Goal: Information Seeking & Learning: Learn about a topic

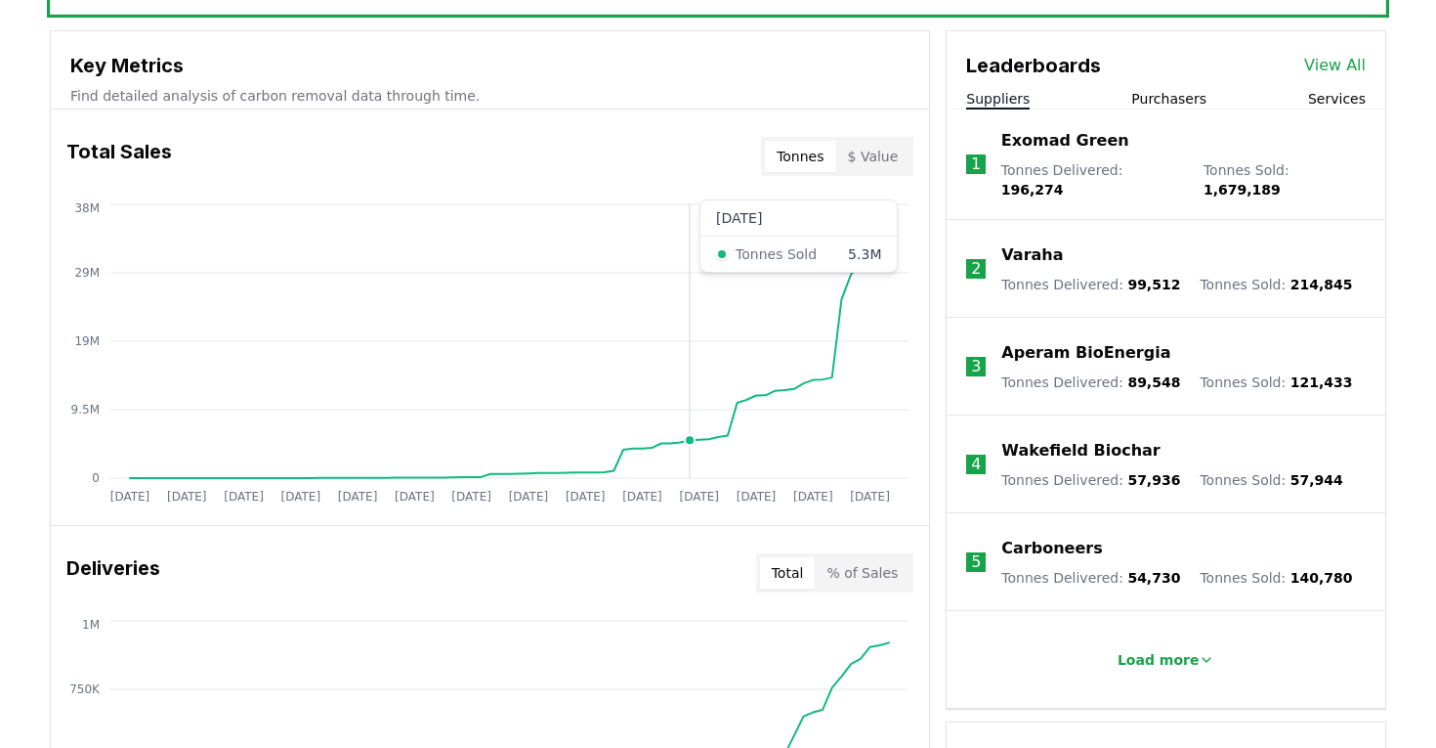
scroll to position [688, 0]
click at [1173, 90] on button "Purchasers" at bounding box center [1169, 98] width 75 height 20
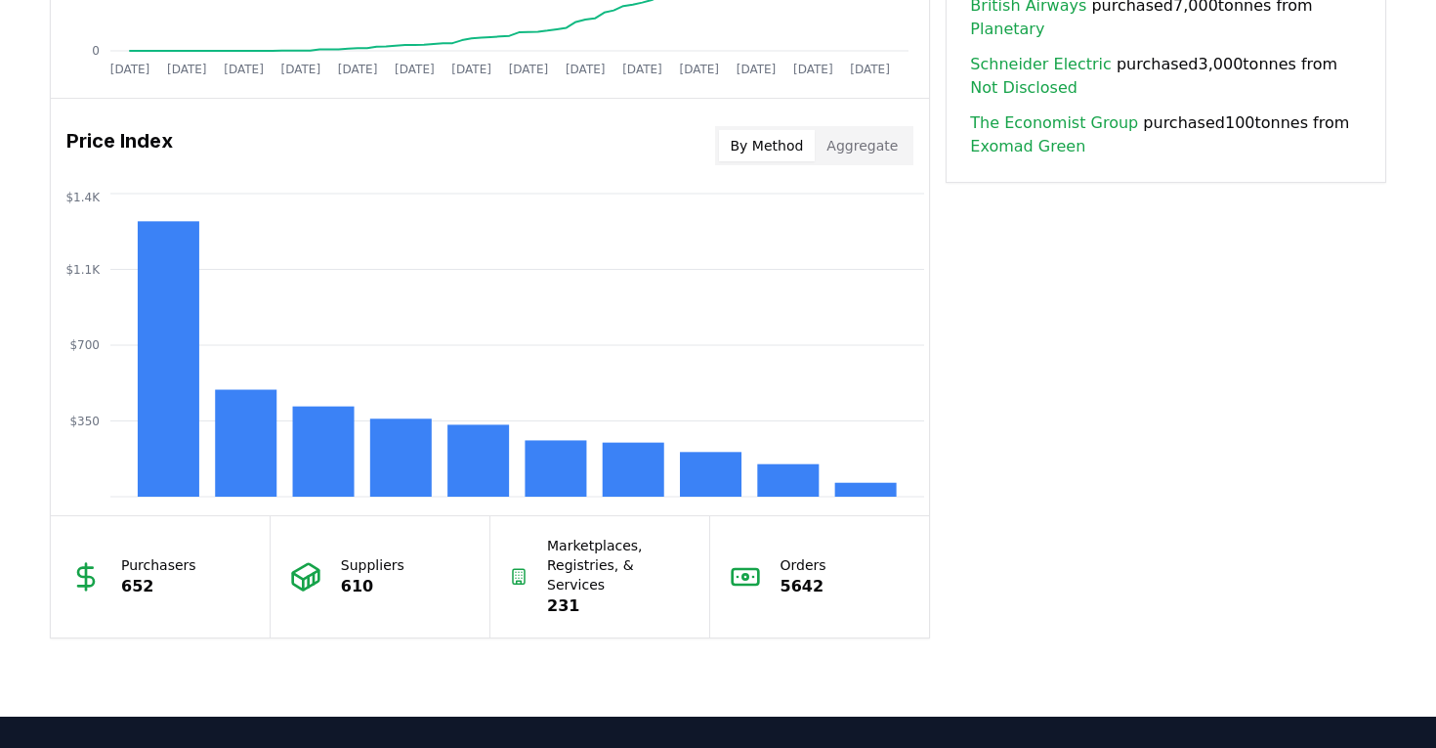
scroll to position [1531, 0]
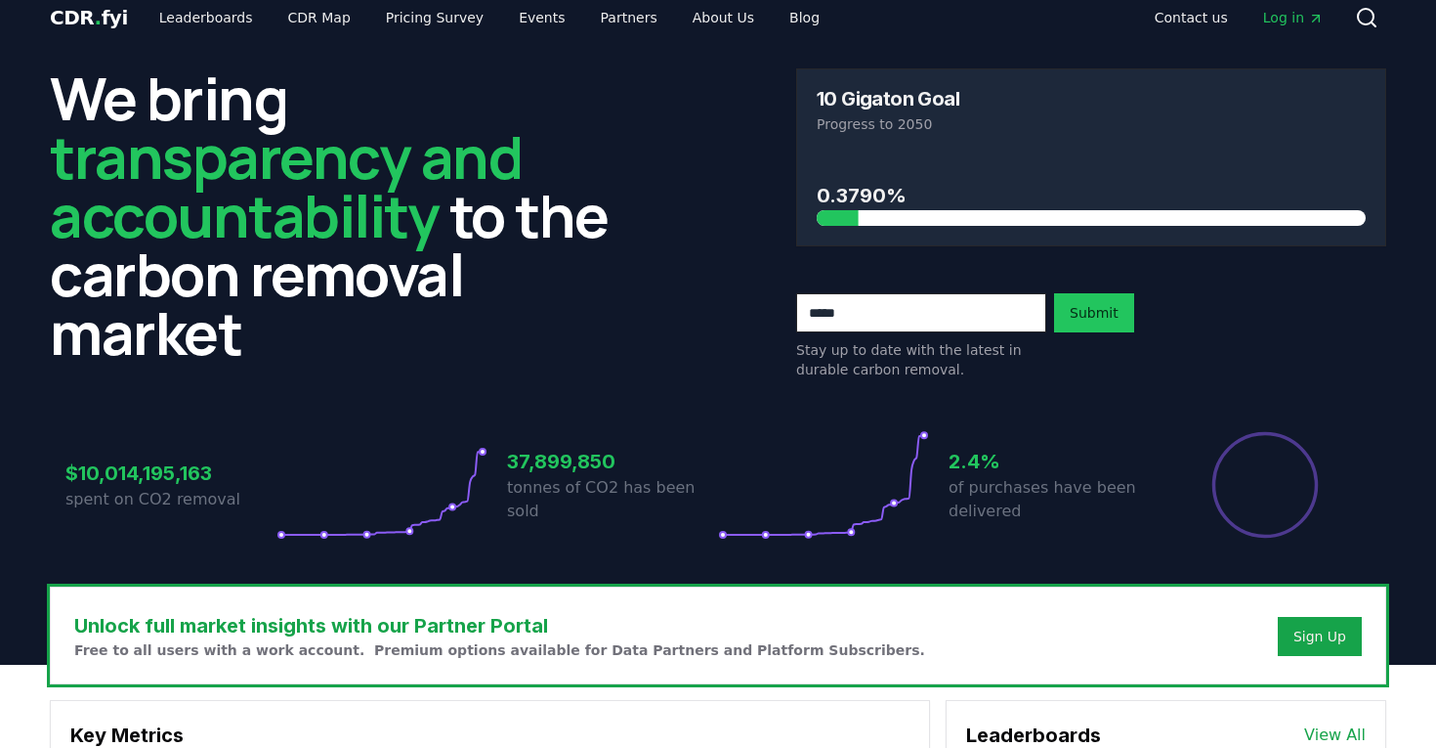
scroll to position [0, 0]
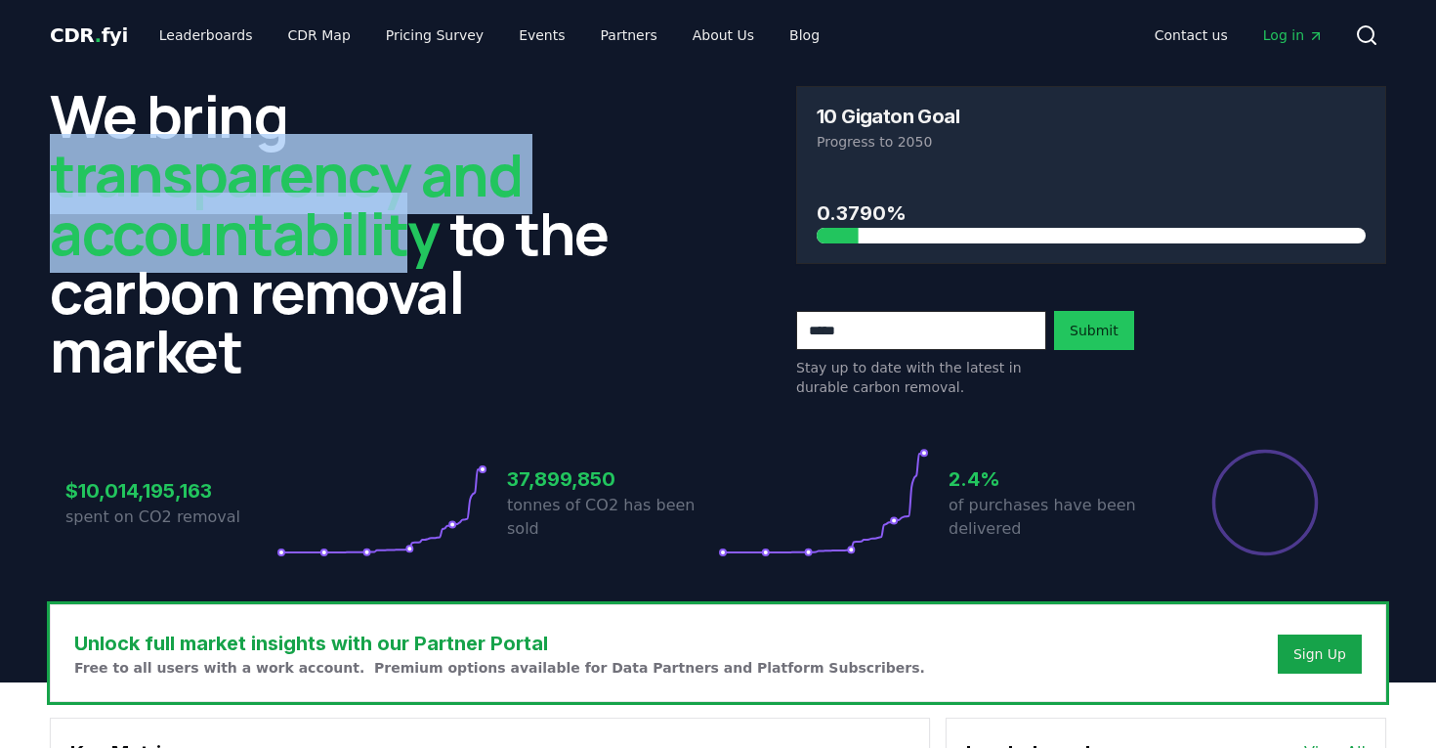
drag, startPoint x: 392, startPoint y: 91, endPoint x: 399, endPoint y: 236, distance: 144.8
click at [399, 236] on h2 "We bring transparency and accountability to the carbon removal market" at bounding box center [345, 232] width 590 height 293
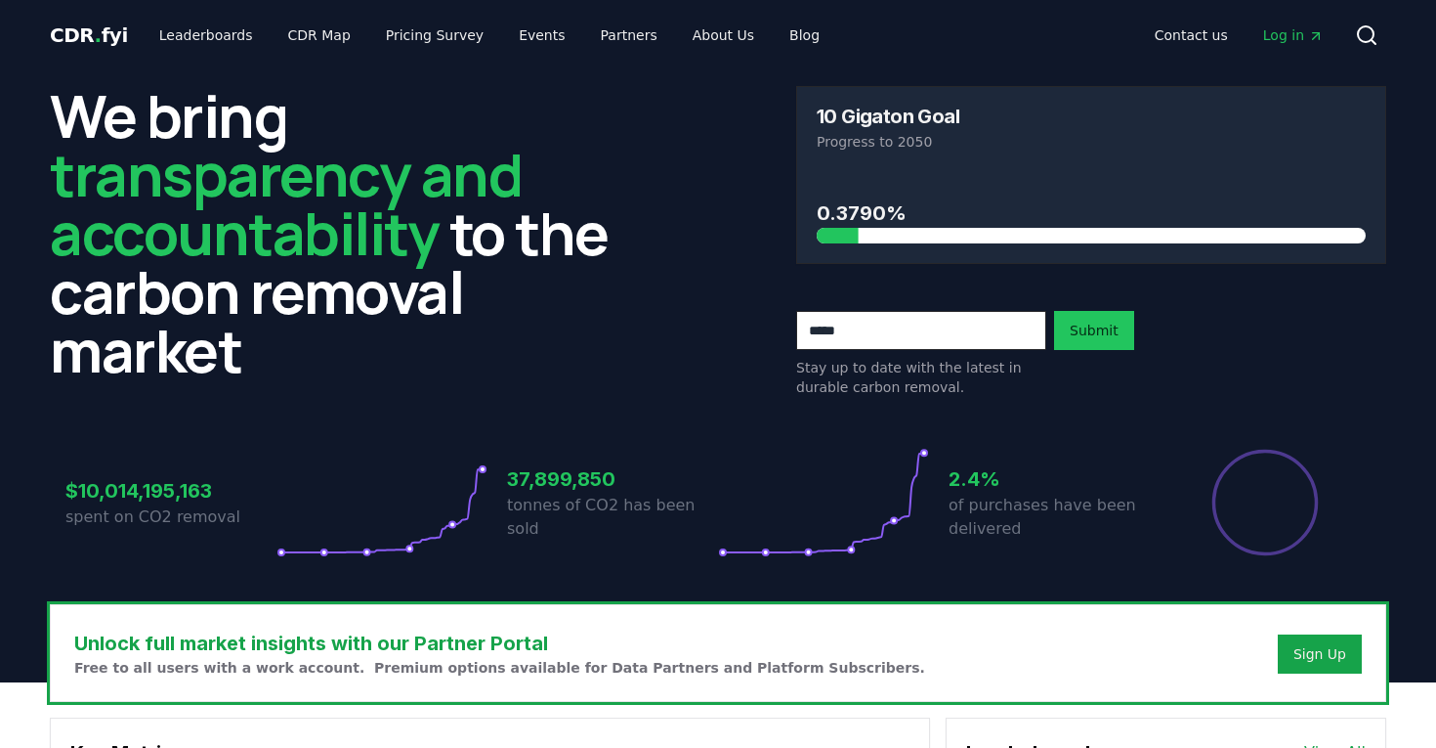
click at [431, 358] on h2 "We bring transparency and accountability to the carbon removal market" at bounding box center [345, 232] width 590 height 293
